Goal: Task Accomplishment & Management: Manage account settings

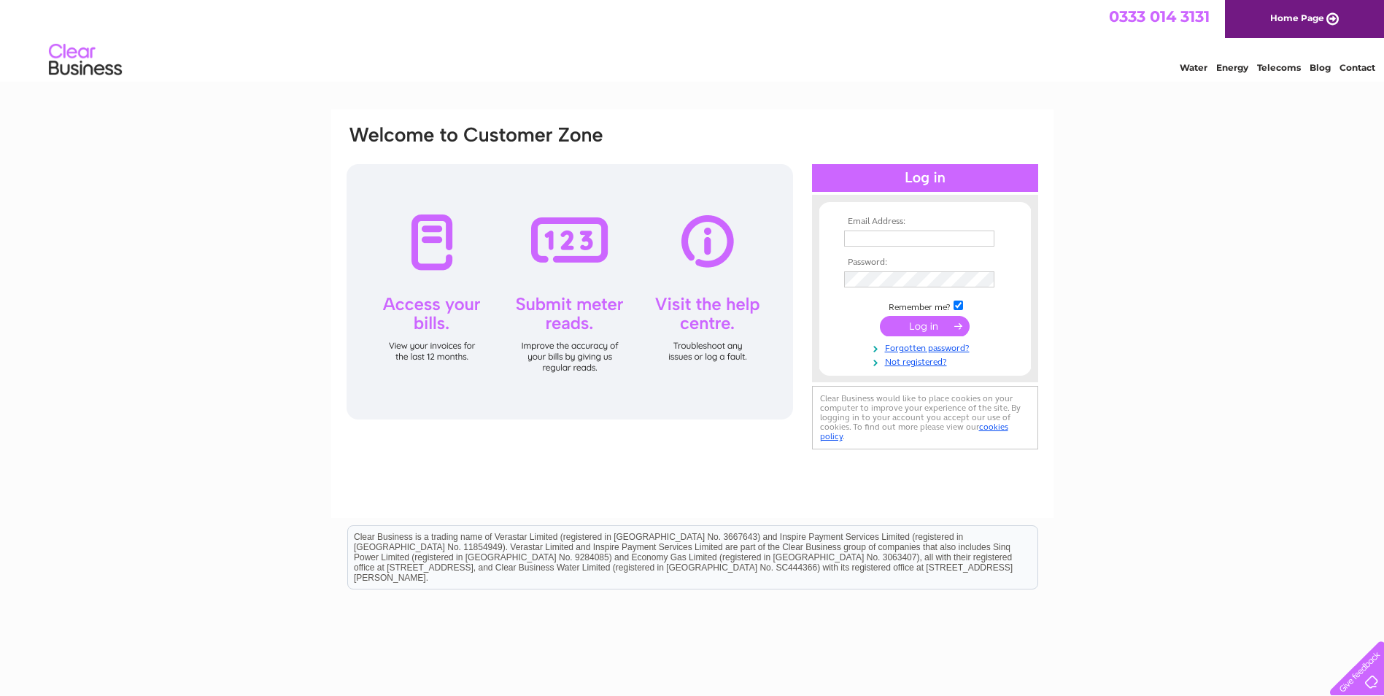
type input "[PERSON_NAME][EMAIL_ADDRESS][DOMAIN_NAME]"
drag, startPoint x: 907, startPoint y: 301, endPoint x: 905, endPoint y: 311, distance: 10.3
click at [905, 302] on td "Remember me?" at bounding box center [924, 305] width 169 height 15
click at [904, 322] on input "submit" at bounding box center [925, 326] width 90 height 20
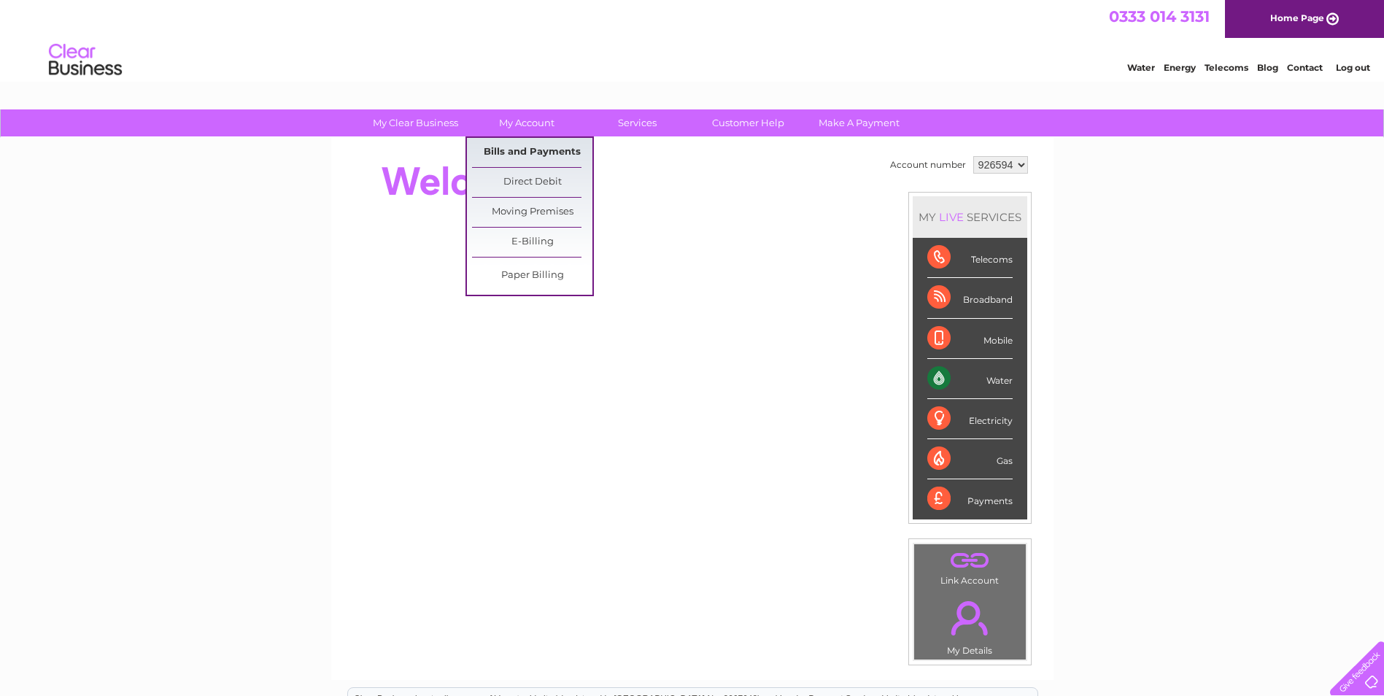
click at [515, 148] on link "Bills and Payments" at bounding box center [532, 152] width 120 height 29
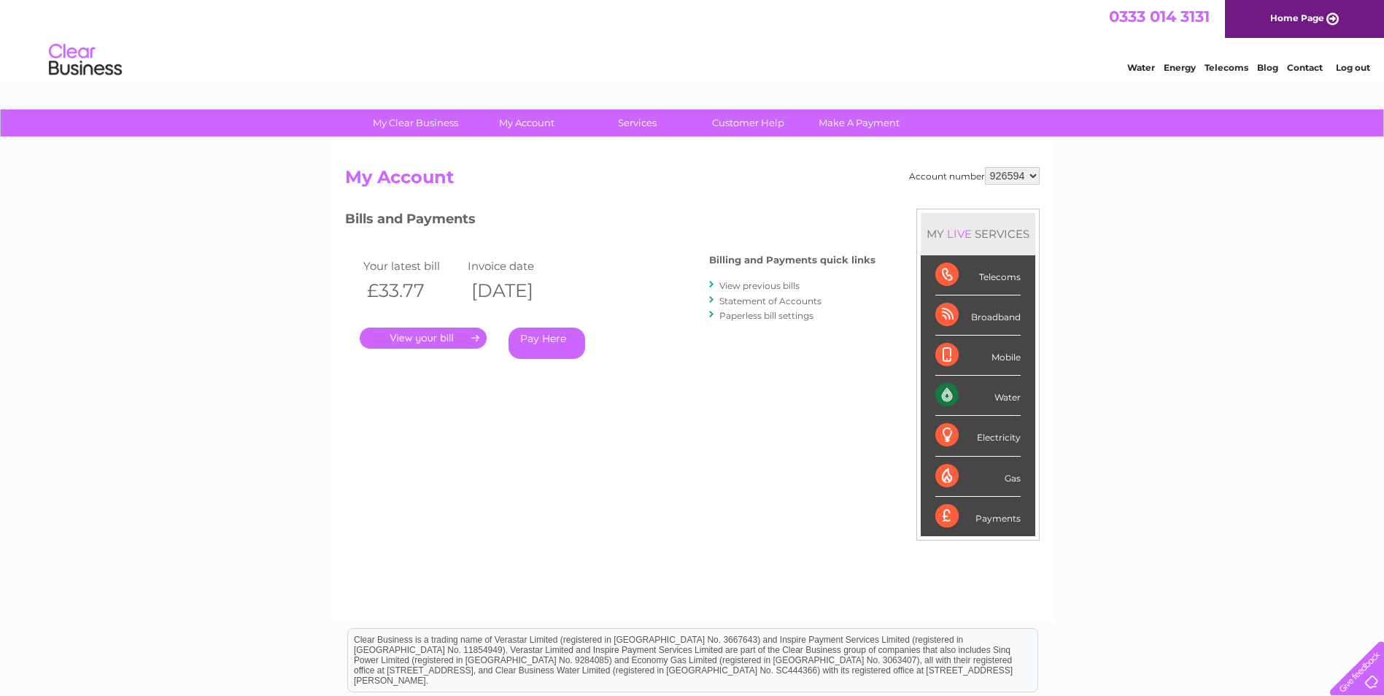
click at [455, 341] on link "." at bounding box center [423, 338] width 127 height 21
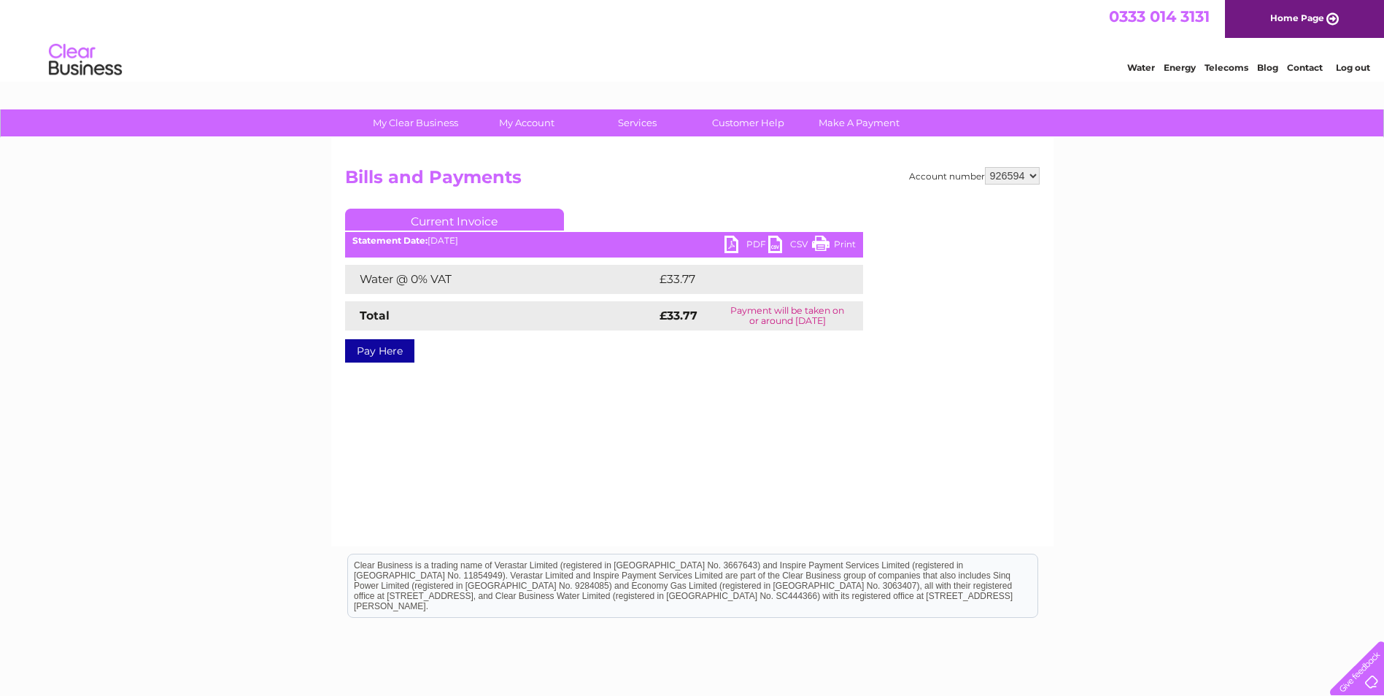
drag, startPoint x: 835, startPoint y: 242, endPoint x: 176, endPoint y: 115, distance: 671.0
click at [835, 242] on link "Print" at bounding box center [834, 246] width 44 height 21
click at [748, 241] on link "PDF" at bounding box center [746, 246] width 44 height 21
click at [745, 244] on link "PDF" at bounding box center [746, 246] width 44 height 21
click at [737, 244] on link "PDF" at bounding box center [746, 246] width 44 height 21
